Goal: Transaction & Acquisition: Book appointment/travel/reservation

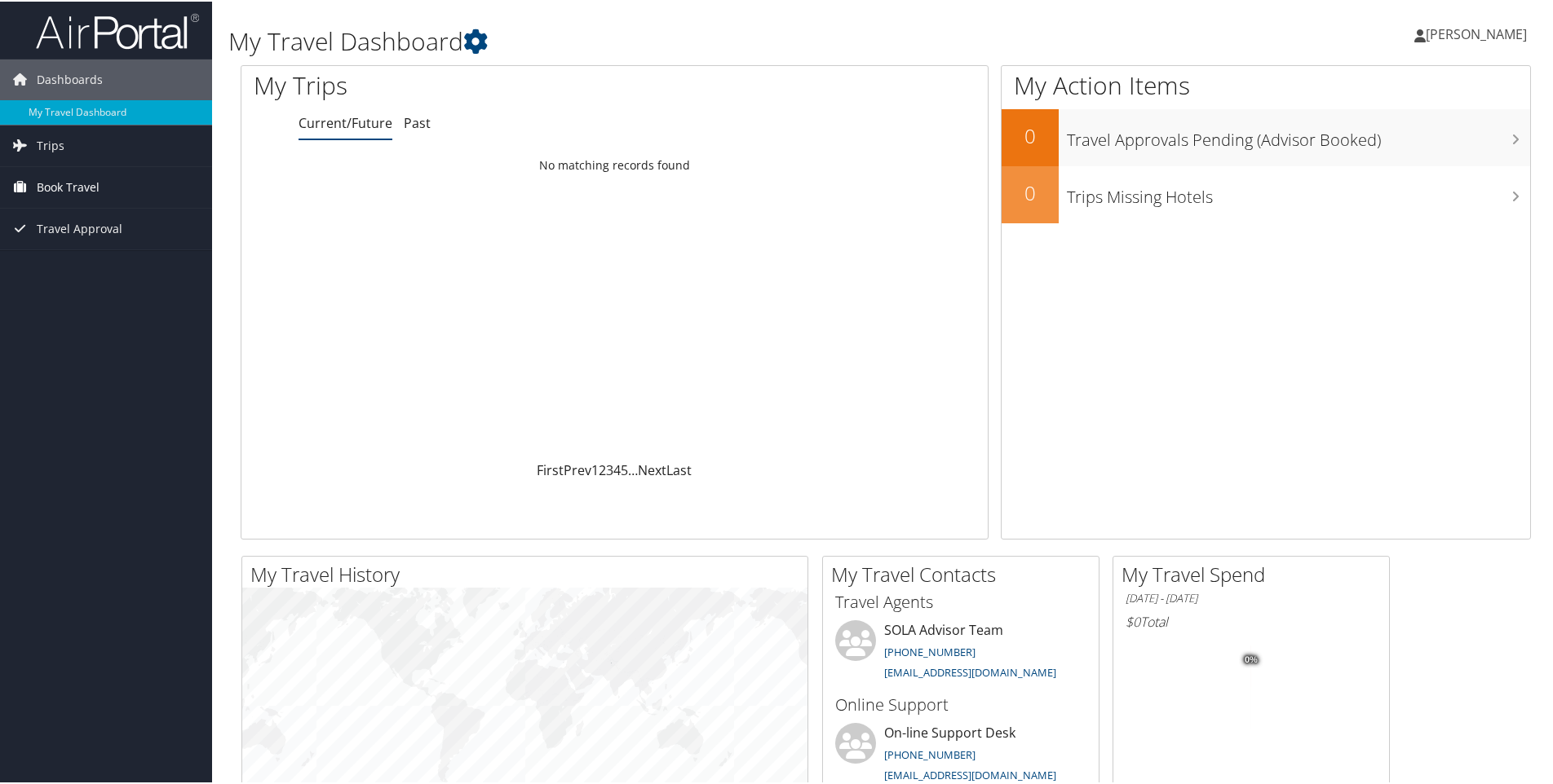
click at [147, 188] on link "Book Travel" at bounding box center [106, 185] width 212 height 40
click at [118, 274] on link "Book/Manage Online Trips" at bounding box center [106, 268] width 212 height 24
